Goal: Use online tool/utility: Utilize a website feature to perform a specific function

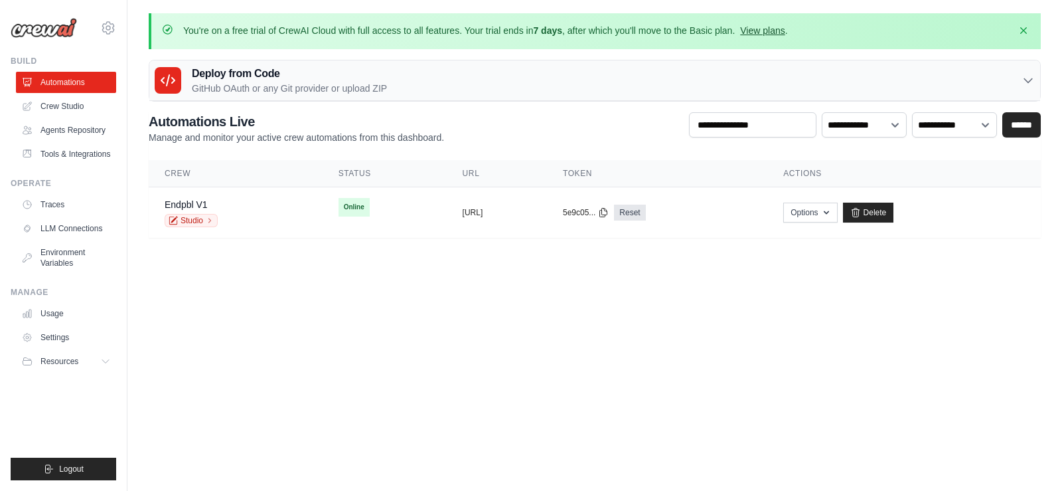
click at [773, 29] on link "View plans" at bounding box center [762, 30] width 44 height 11
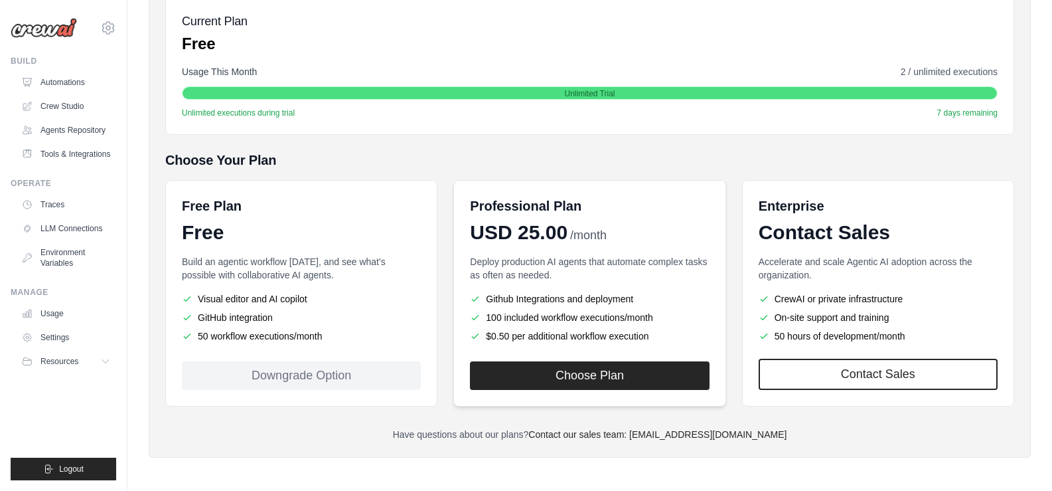
scroll to position [206, 0]
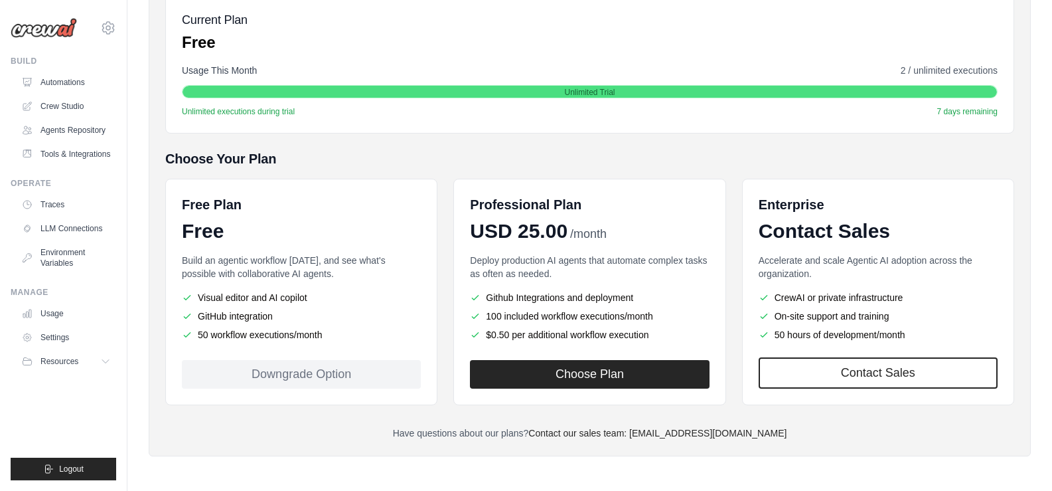
click at [202, 212] on h6 "Free Plan" at bounding box center [212, 204] width 60 height 19
click at [209, 229] on div "Free" at bounding box center [301, 231] width 239 height 24
drag, startPoint x: 300, startPoint y: 379, endPoint x: 301, endPoint y: 372, distance: 6.8
click at [299, 378] on div "Downgrade Option" at bounding box center [301, 374] width 239 height 29
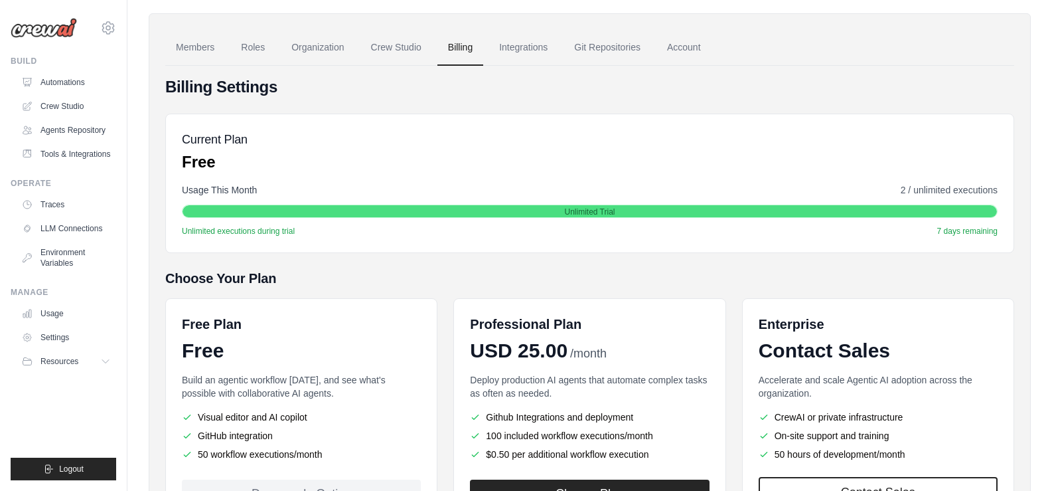
scroll to position [73, 0]
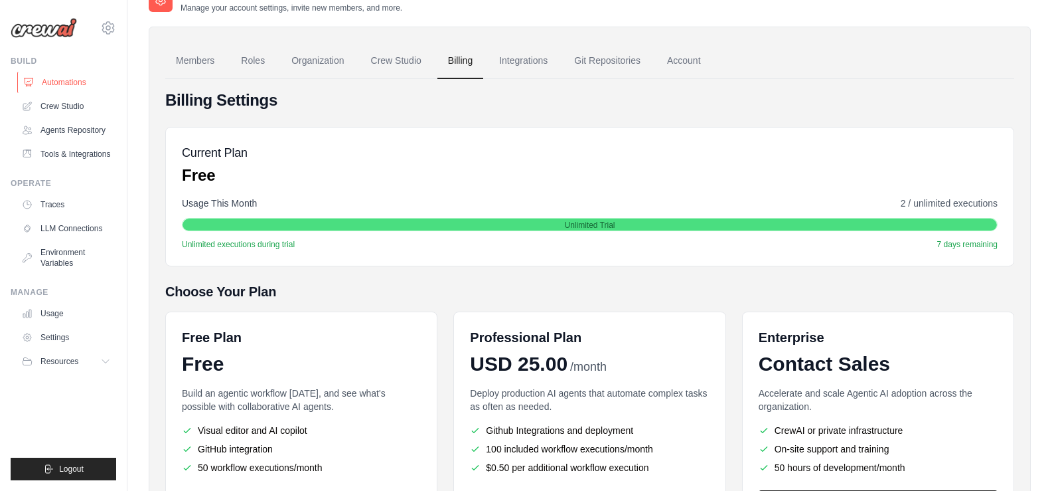
click at [62, 74] on link "Automations" at bounding box center [67, 82] width 100 height 21
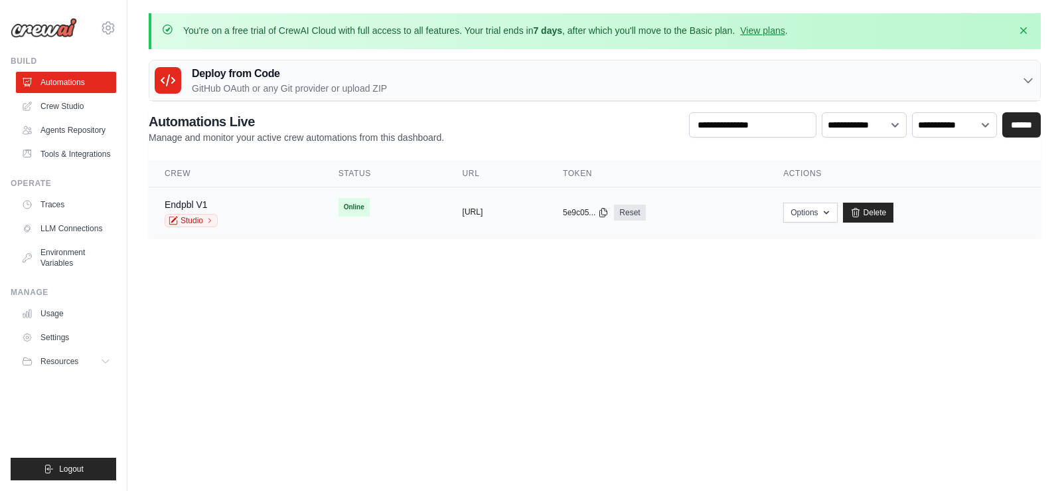
click at [474, 212] on button "[URL]" at bounding box center [473, 211] width 21 height 11
click at [185, 219] on link "Studio" at bounding box center [191, 220] width 53 height 13
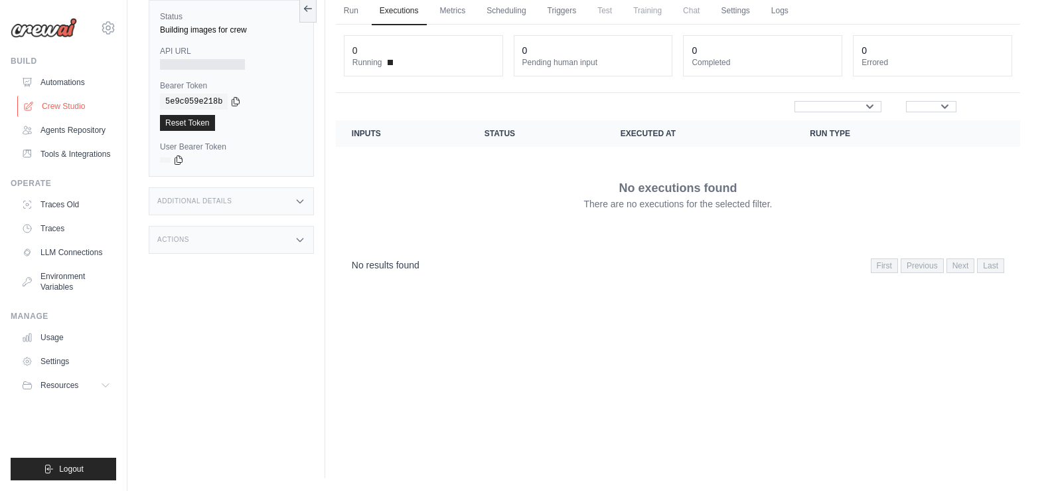
scroll to position [1527, 0]
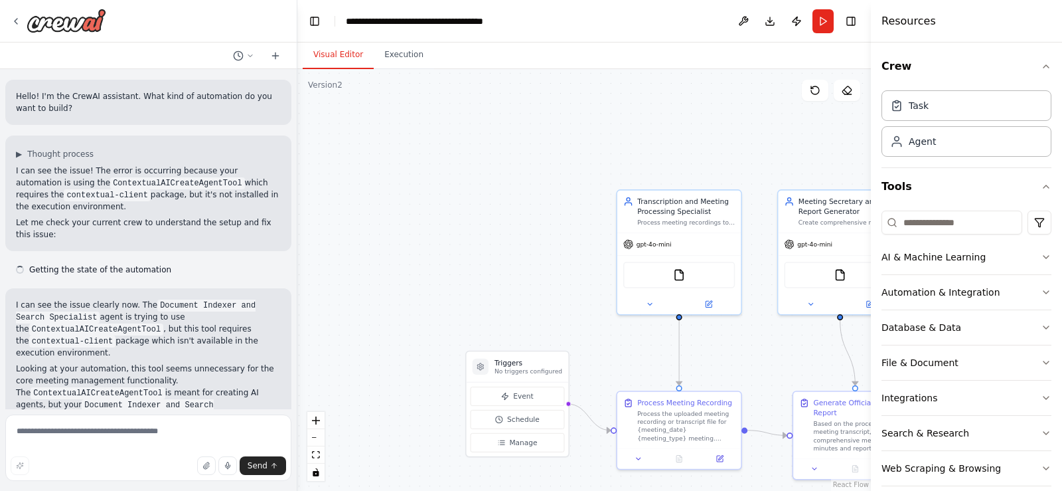
scroll to position [810, 0]
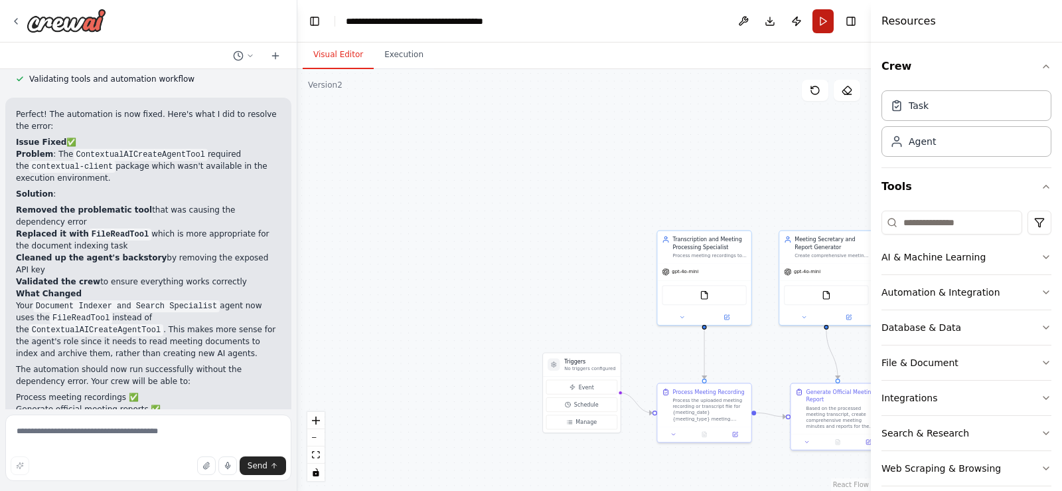
click at [828, 21] on button "Run" at bounding box center [822, 21] width 21 height 24
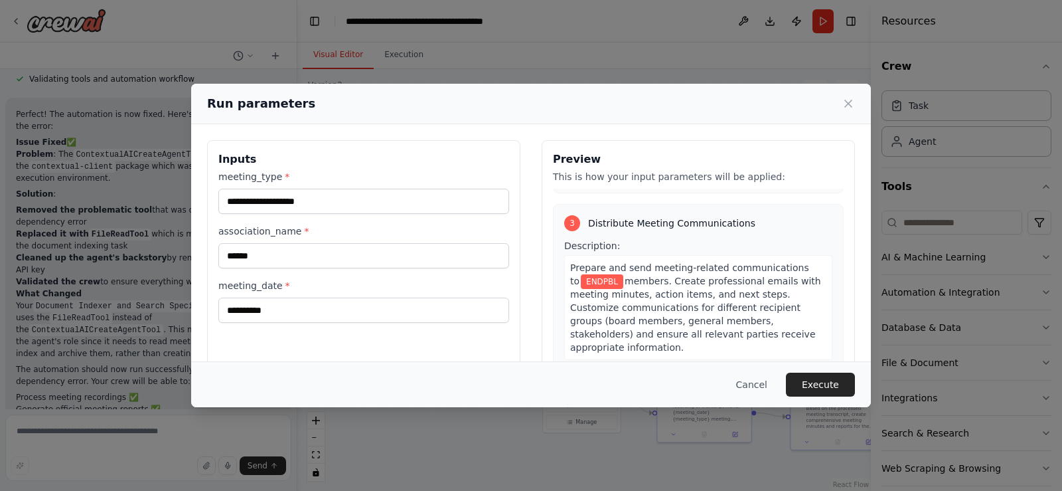
scroll to position [552, 0]
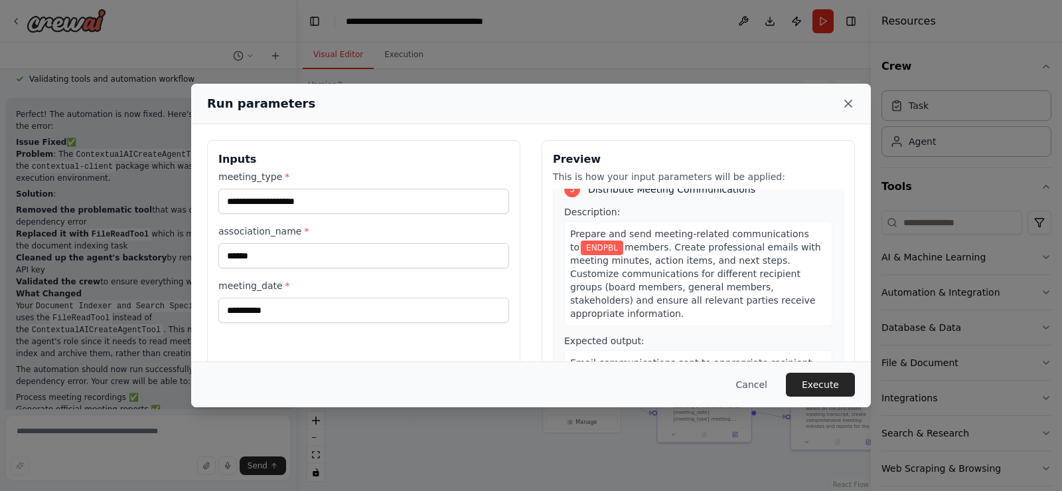
click at [850, 99] on icon at bounding box center [848, 103] width 13 height 13
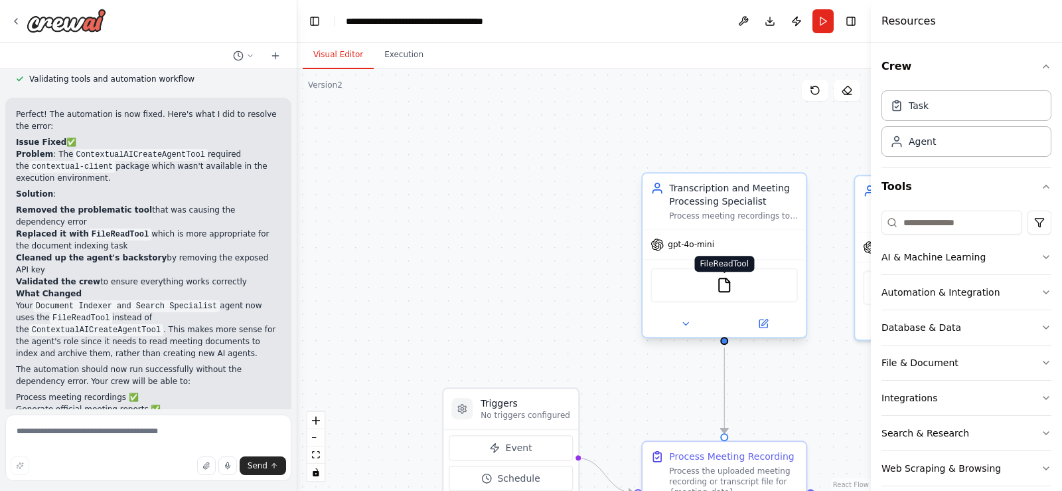
click at [726, 287] on img at bounding box center [724, 285] width 16 height 16
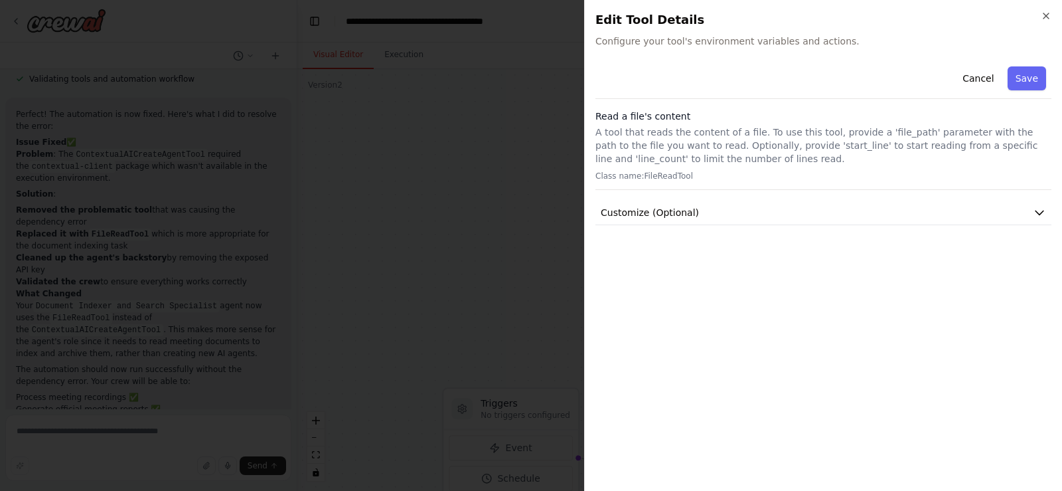
click at [648, 176] on p "Class name: FileReadTool" at bounding box center [823, 176] width 456 height 11
click at [678, 212] on span "Customize (Optional)" at bounding box center [650, 212] width 98 height 13
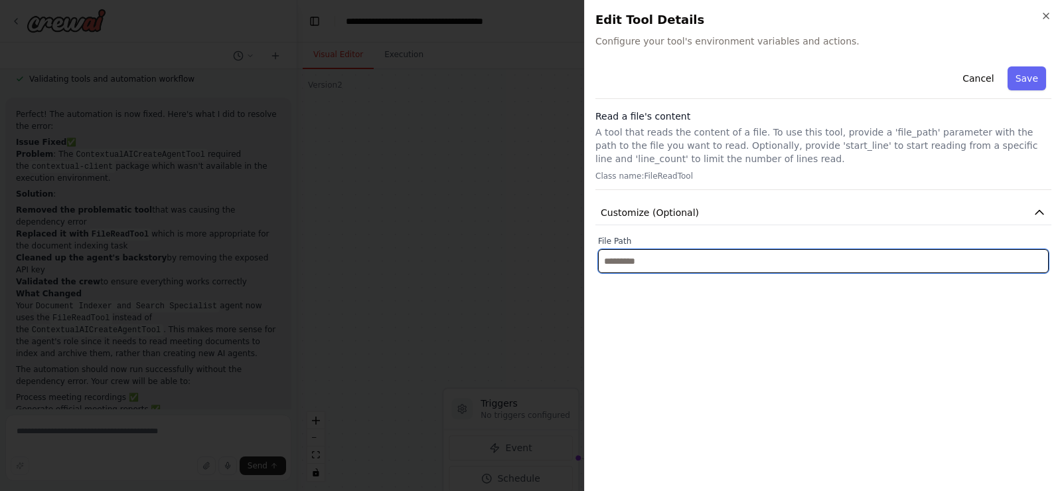
click at [667, 262] on input "text" at bounding box center [823, 261] width 451 height 24
click at [708, 264] on input "text" at bounding box center [823, 261] width 451 height 24
paste input "**********"
type input "**********"
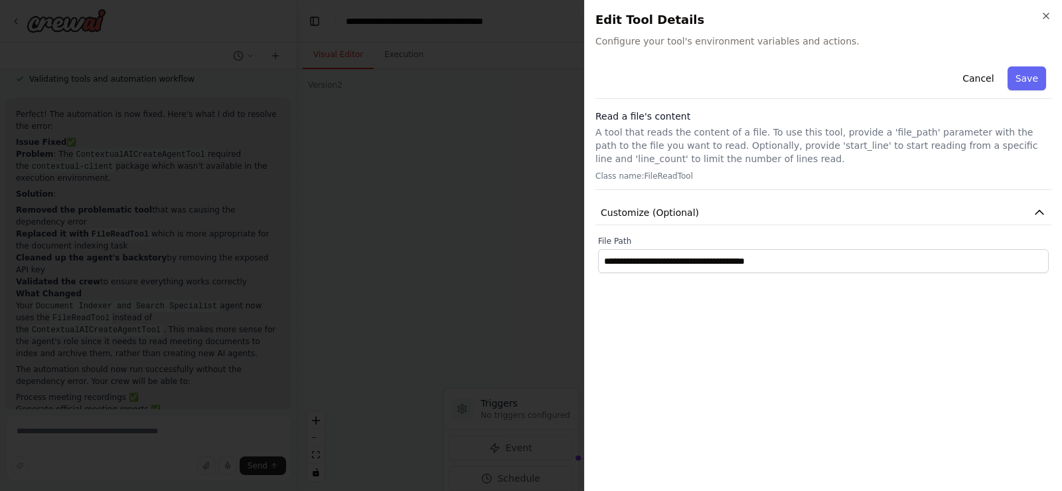
click at [1038, 82] on button "Save" at bounding box center [1027, 78] width 38 height 24
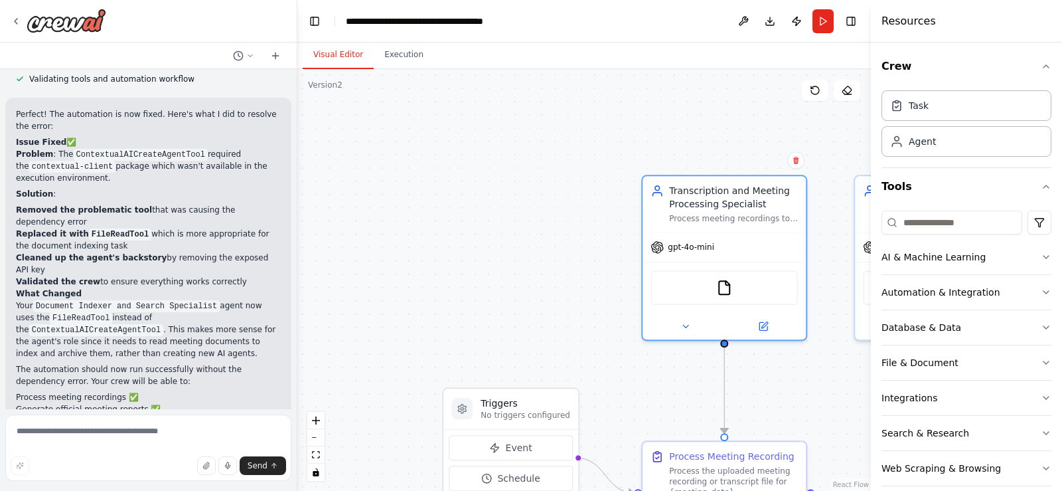
click at [716, 114] on div ".deletable-edge-delete-btn { width: 20px; height: 20px; border: 0px solid #ffff…" at bounding box center [584, 280] width 574 height 422
click at [819, 19] on button "Run" at bounding box center [822, 21] width 21 height 24
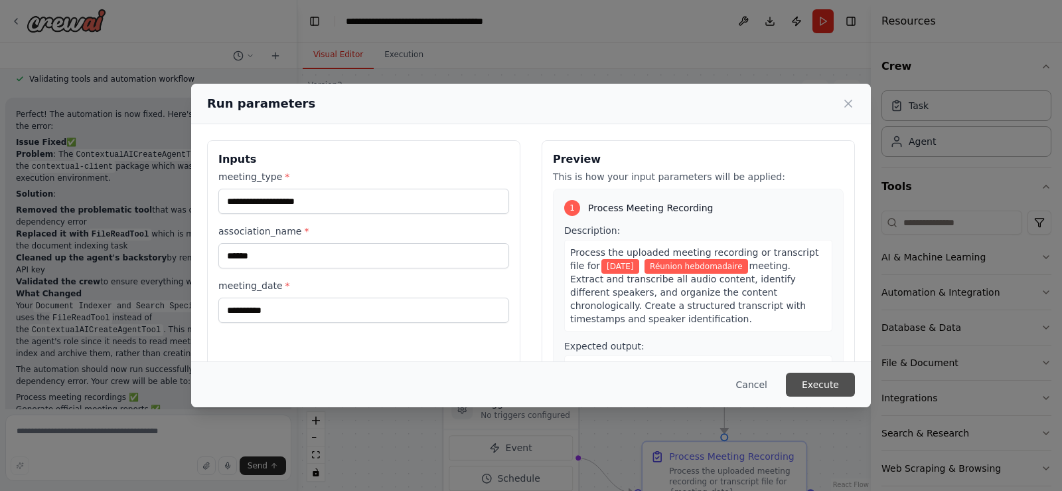
click at [832, 386] on button "Execute" at bounding box center [820, 384] width 69 height 24
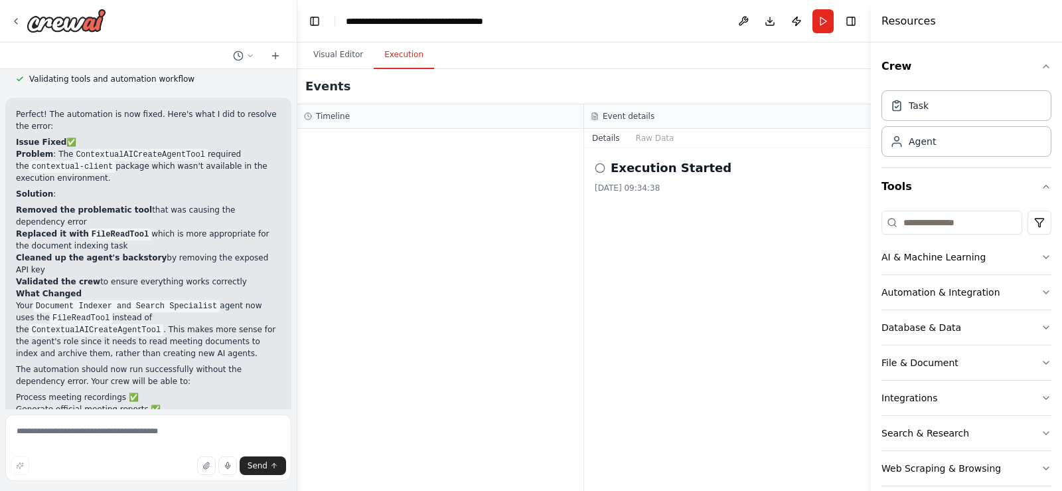
click at [601, 170] on icon at bounding box center [600, 168] width 11 height 11
click at [601, 167] on icon at bounding box center [600, 168] width 11 height 11
